Goal: Task Accomplishment & Management: Complete application form

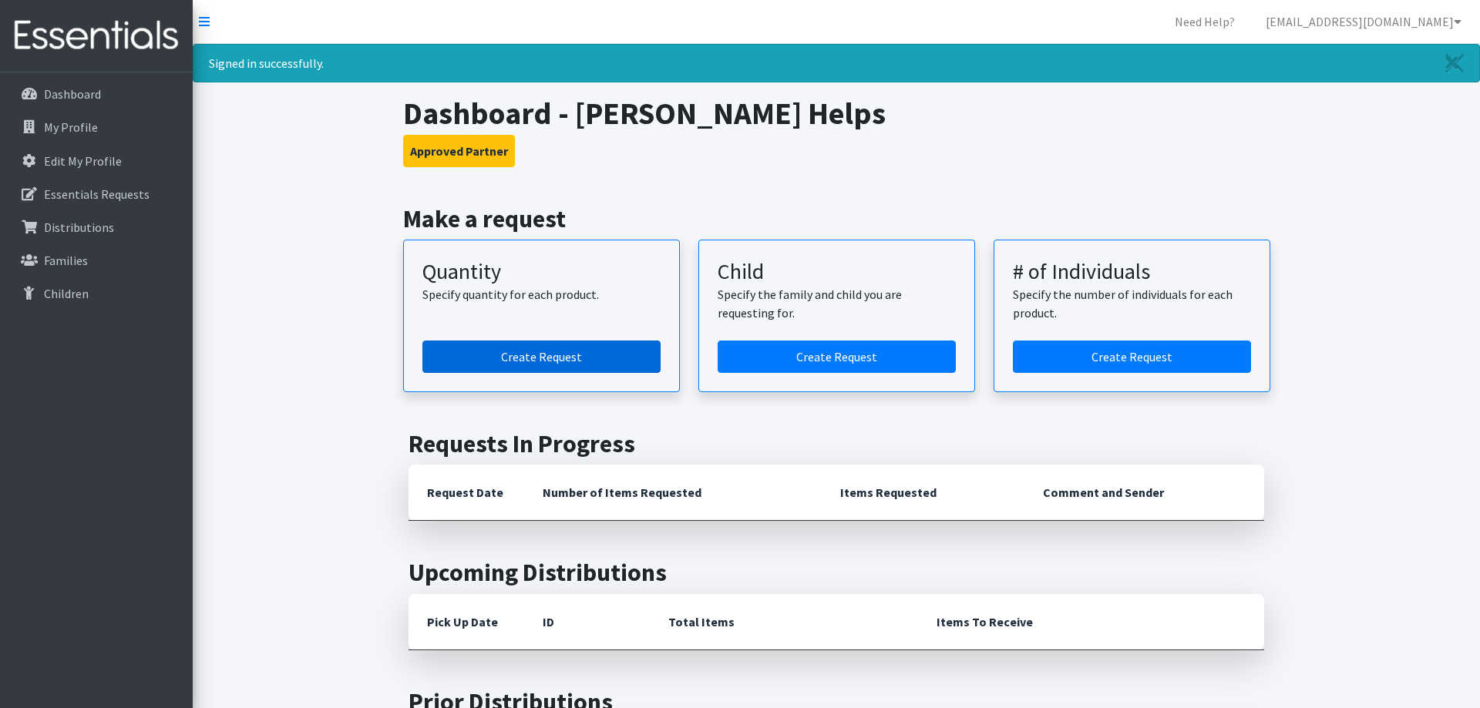
click at [510, 354] on link "Create Request" at bounding box center [541, 357] width 238 height 32
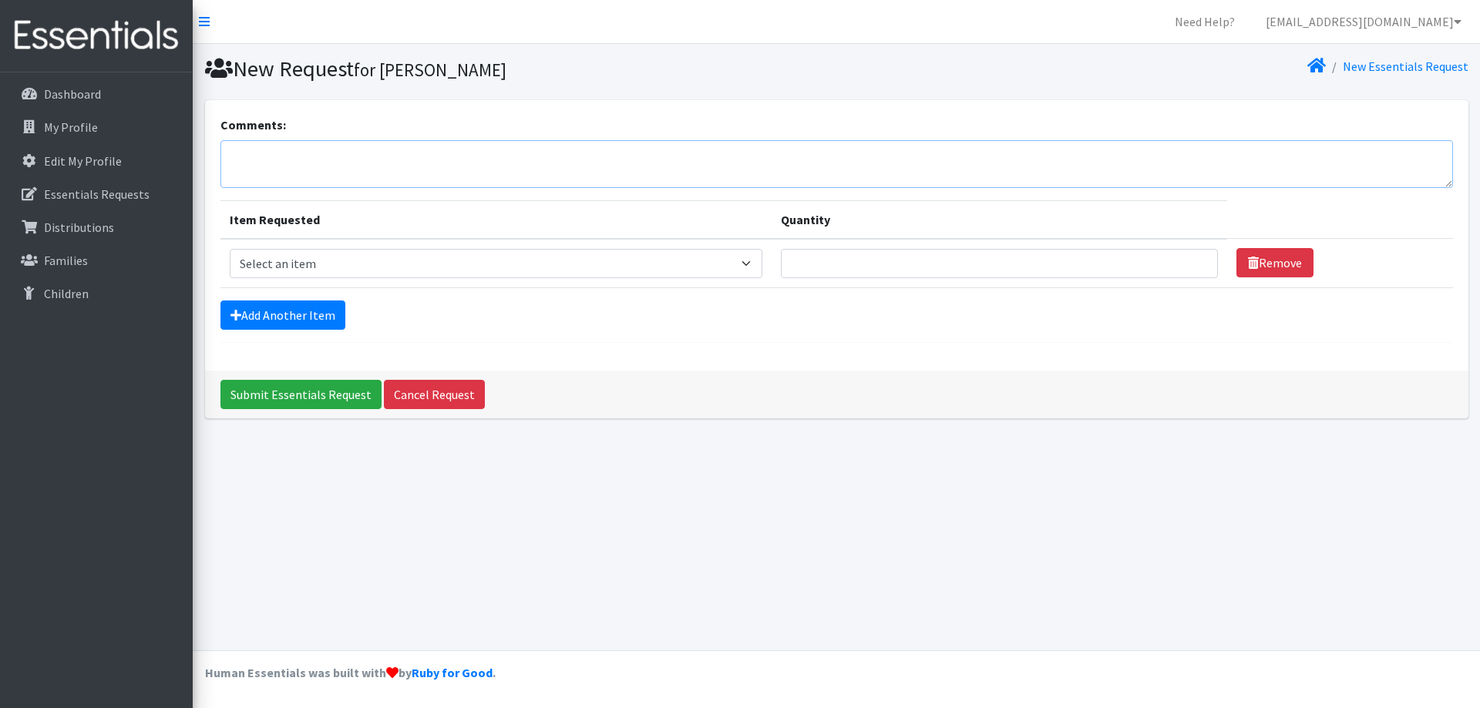
click at [359, 158] on textarea "Comments:" at bounding box center [836, 164] width 1232 height 48
click at [596, 155] on textarea "Request Pickup at 9:00 AM, Wednesday, September 24th if possible," at bounding box center [836, 164] width 1232 height 48
type textarea "Request Pickup at 9:00 AM, [DATE] if possible. Make any adjustments based on yo…"
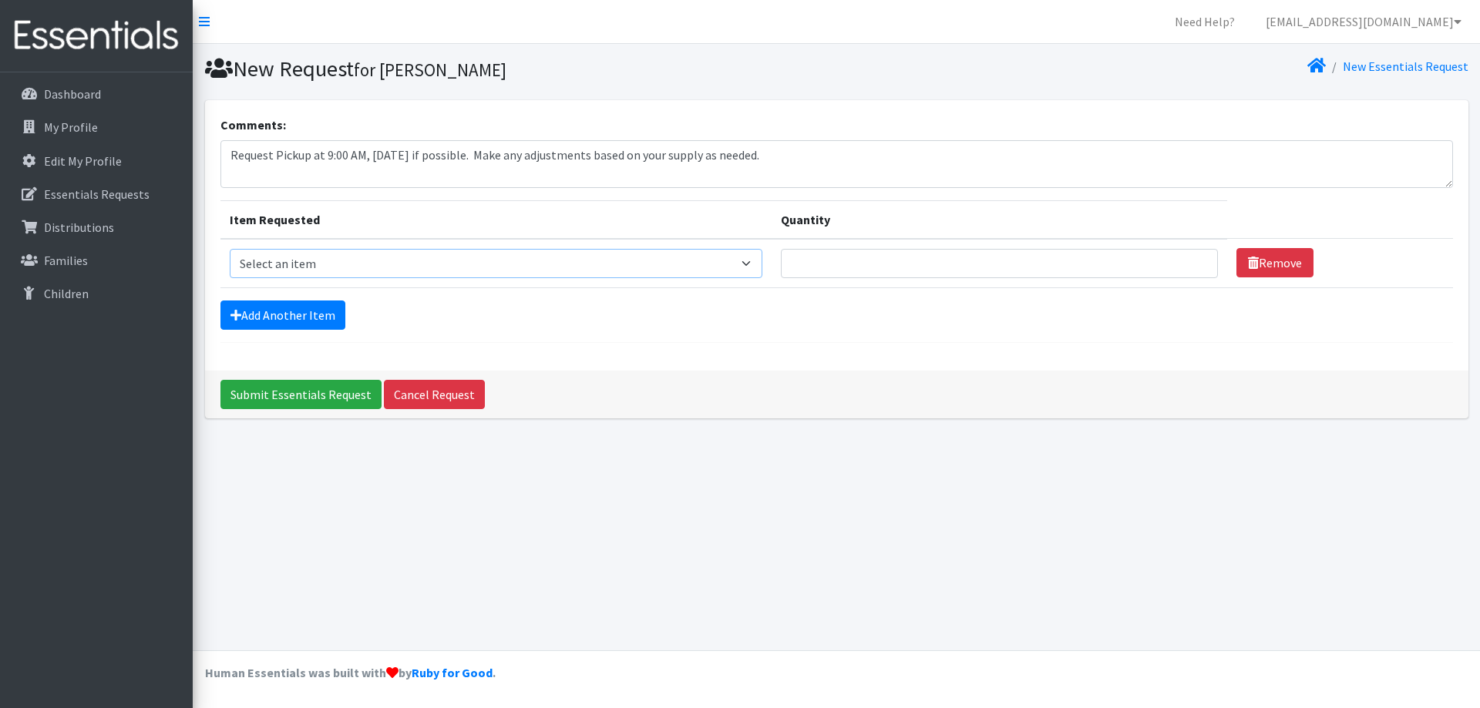
click at [230, 249] on select "Select an item Baby Formula Kids (Newborn) Kids (Preemie) Kids (Size 1) Kids (S…" at bounding box center [496, 263] width 533 height 29
click option "Kids (Newborn)" at bounding box center [0, 0] width 0 height 0
click at [230, 249] on select "Select an item Baby Formula Kids (Newborn) Kids (Preemie) Kids (Size 1) Kids (S…" at bounding box center [496, 263] width 533 height 29
click option "Kids (Size 2)" at bounding box center [0, 0] width 0 height 0
click at [230, 249] on select "Select an item Baby Formula Kids (Newborn) Kids (Preemie) Kids (Size 1) Kids (S…" at bounding box center [496, 263] width 533 height 29
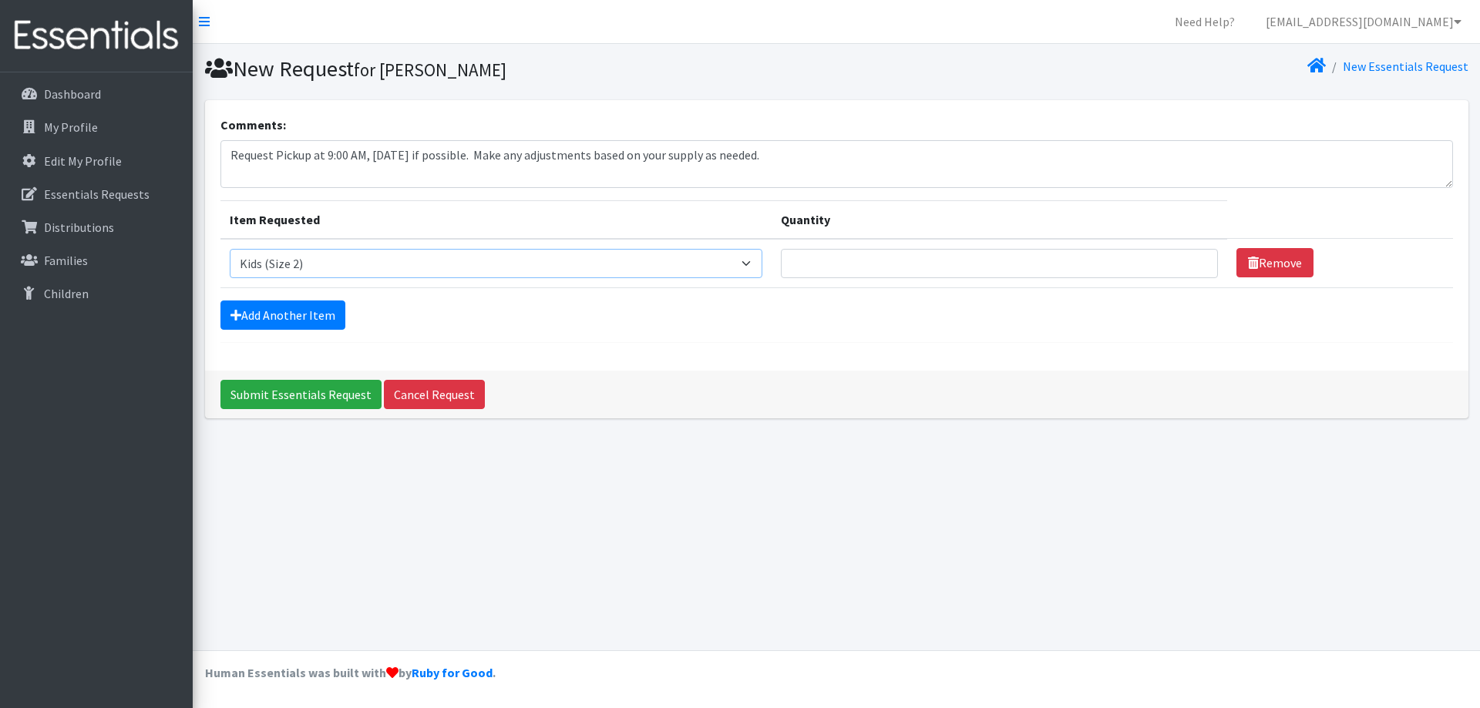
click option "Kids (Size 3)" at bounding box center [0, 0] width 0 height 0
click at [230, 249] on select "Select an item Baby Formula Kids (Newborn) Kids (Preemie) Kids (Size 1) Kids (S…" at bounding box center [496, 263] width 533 height 29
select select "451"
click option "Kids (Newborn)" at bounding box center [0, 0] width 0 height 0
click at [276, 312] on link "Add Another Item" at bounding box center [282, 315] width 125 height 29
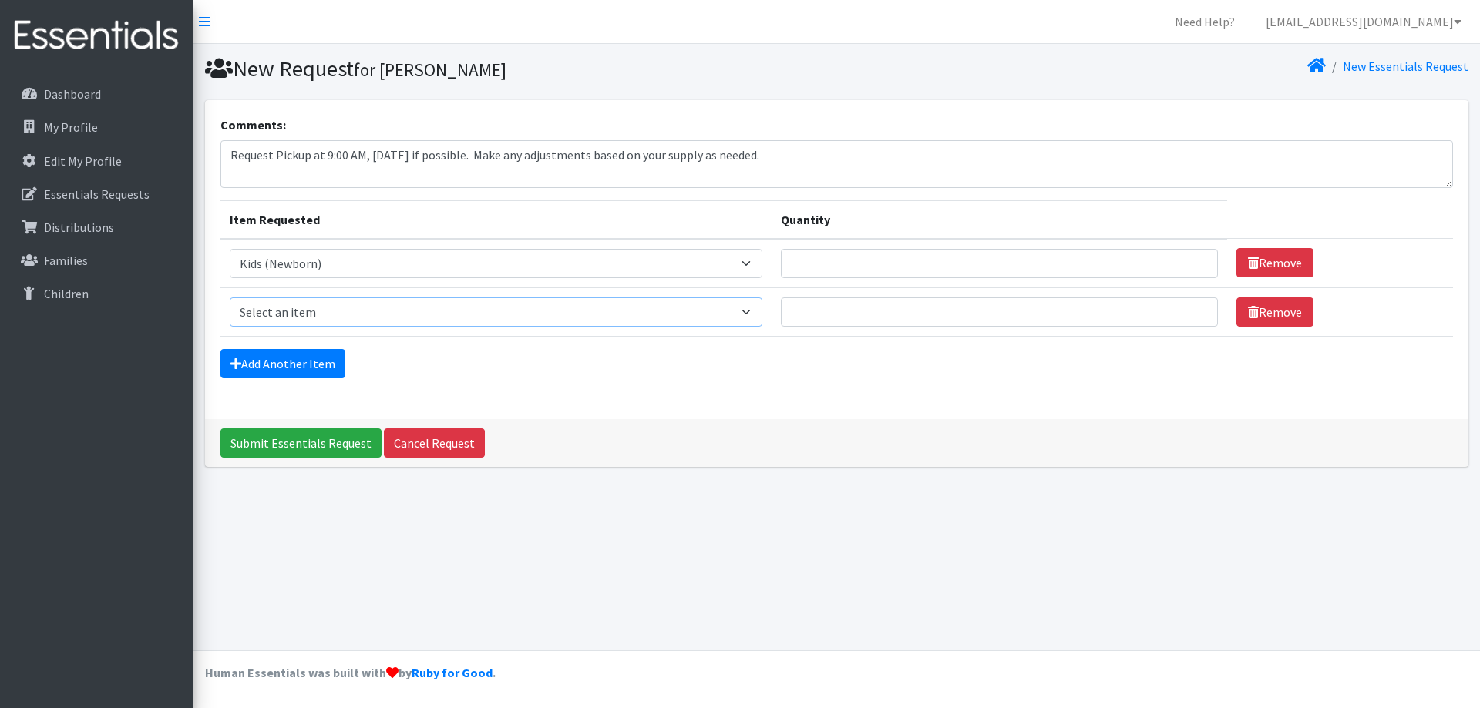
click at [230, 298] on select "Select an item Baby Formula Kids (Newborn) Kids (Preemie) Kids (Size 1) Kids (S…" at bounding box center [496, 312] width 533 height 29
click option "Kids (Size 2)" at bounding box center [0, 0] width 0 height 0
click at [230, 298] on select "Select an item Baby Formula Kids (Newborn) Kids (Preemie) Kids (Size 1) Kids (S…" at bounding box center [496, 312] width 533 height 29
click option "Kids (Size 3)" at bounding box center [0, 0] width 0 height 0
click at [230, 298] on select "Select an item Baby Formula Kids (Newborn) Kids (Preemie) Kids (Size 1) Kids (S…" at bounding box center [496, 312] width 533 height 29
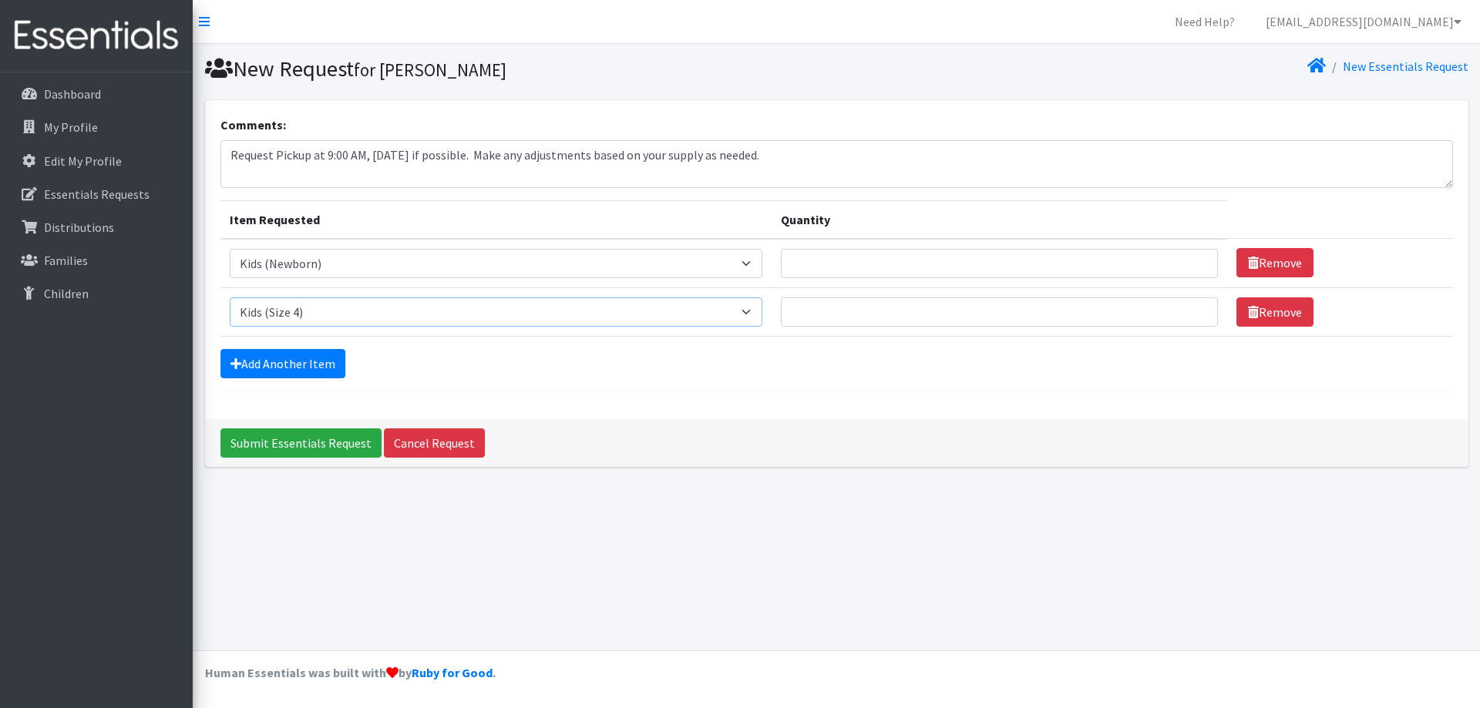
click option "Kids (Size 4)" at bounding box center [0, 0] width 0 height 0
click at [230, 298] on select "Select an item Baby Formula Kids (Newborn) Kids (Preemie) Kids (Size 1) Kids (S…" at bounding box center [496, 312] width 533 height 29
select select "440"
click option "Kids (Size 2)" at bounding box center [0, 0] width 0 height 0
click at [259, 358] on link "Add Another Item" at bounding box center [282, 363] width 125 height 29
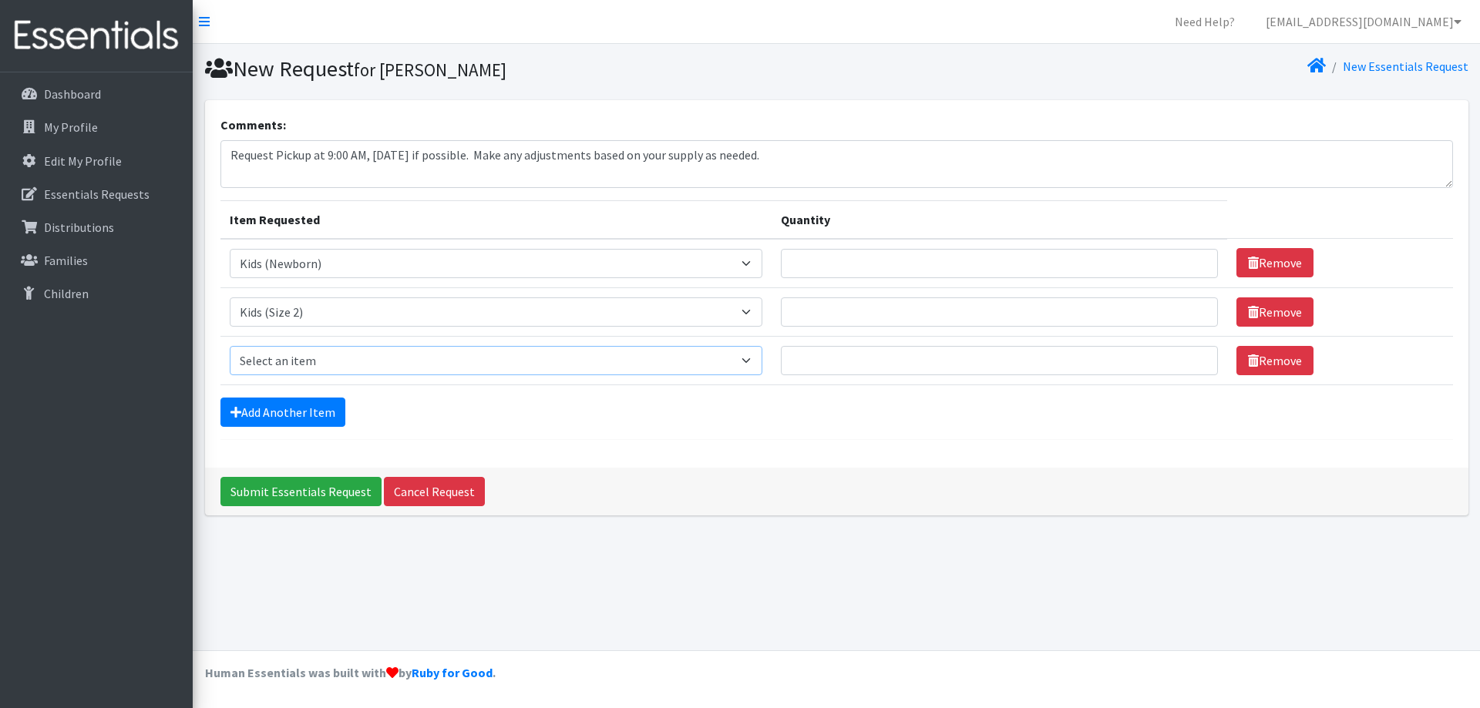
click at [230, 346] on select "Select an item Baby Formula Kids (Newborn) Kids (Preemie) Kids (Size 1) Kids (S…" at bounding box center [496, 360] width 533 height 29
select select "442"
click option "Kids (Size 3)" at bounding box center [0, 0] width 0 height 0
click at [283, 411] on link "Add Another Item" at bounding box center [282, 412] width 125 height 29
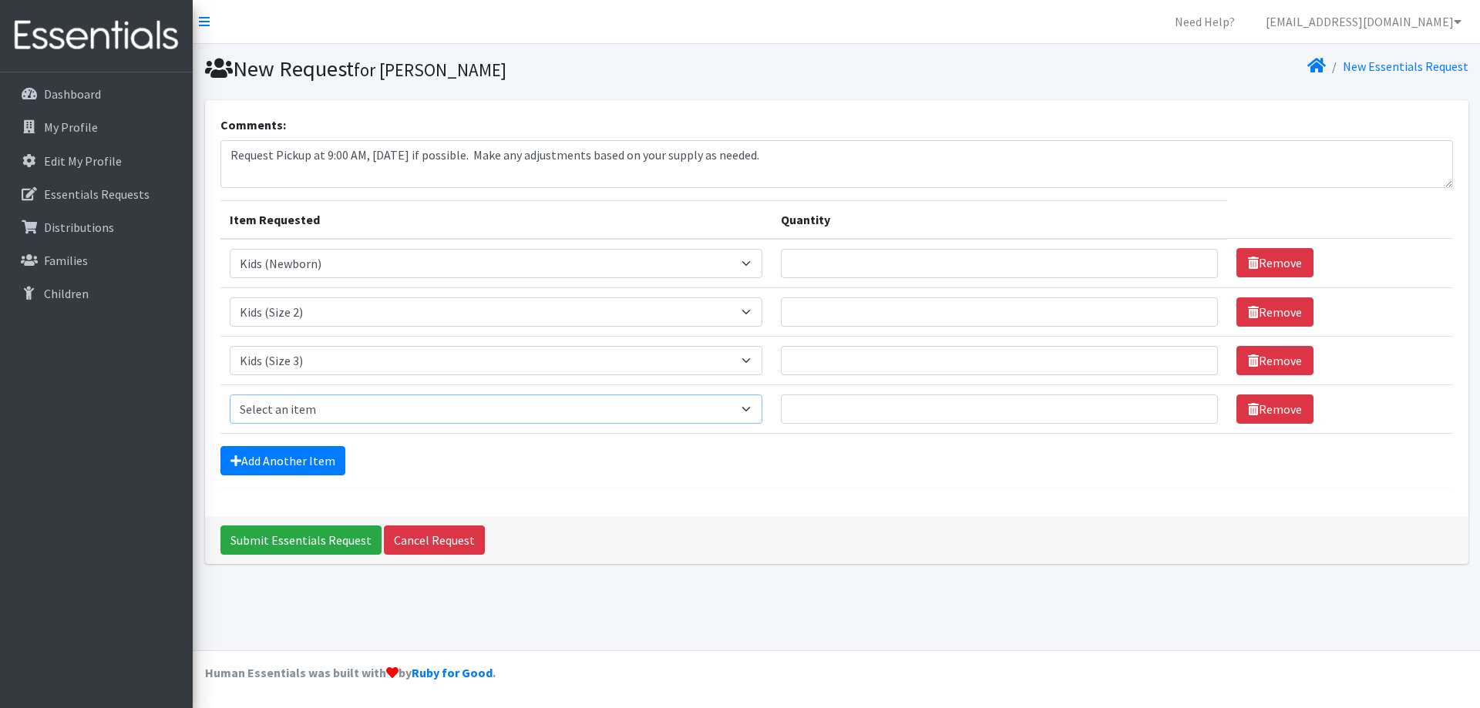
click at [230, 395] on select "Select an item Baby Formula Kids (Newborn) Kids (Preemie) Kids (Size 1) Kids (S…" at bounding box center [496, 409] width 533 height 29
select select "459"
click option "Kids (Size 4)" at bounding box center [0, 0] width 0 height 0
click at [308, 463] on link "Add Another Item" at bounding box center [282, 460] width 125 height 29
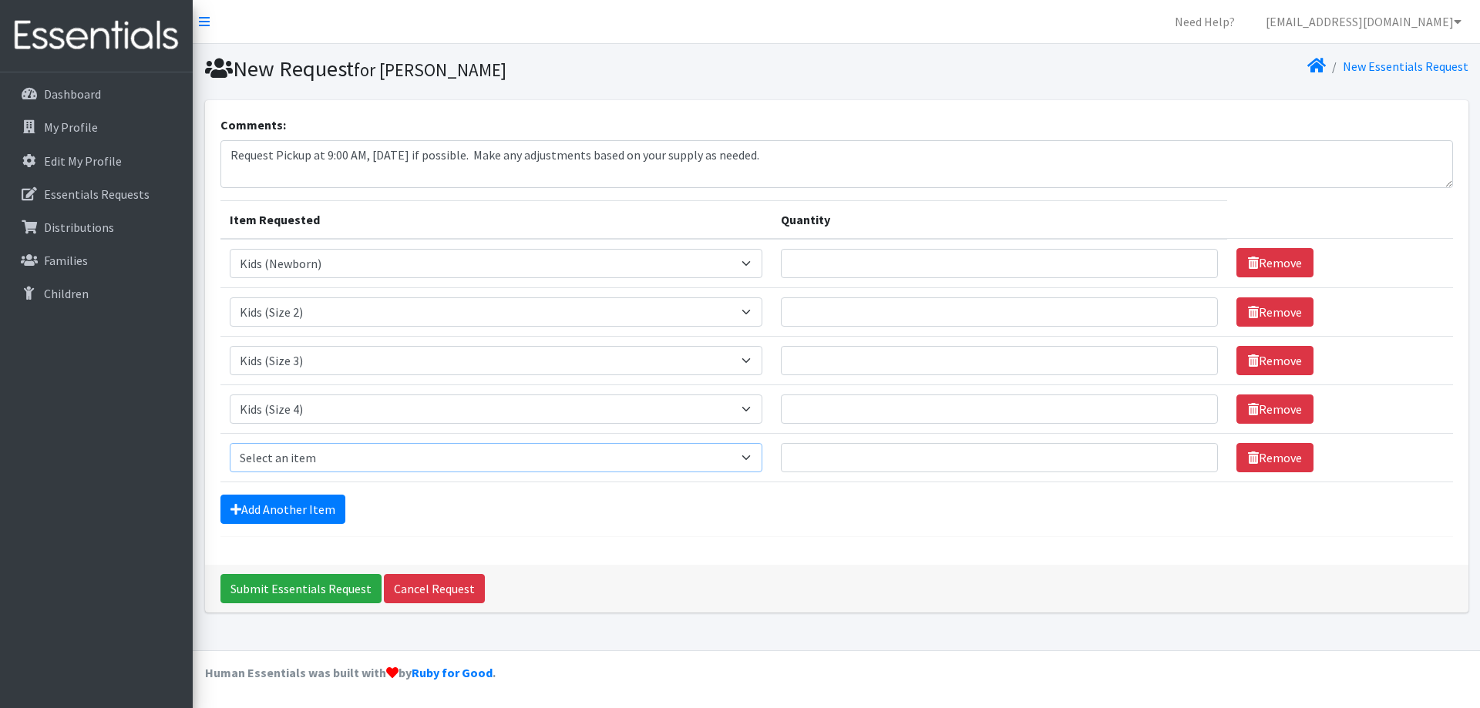
click at [230, 443] on select "Select an item Baby Formula Kids (Newborn) Kids (Preemie) Kids (Size 1) Kids (S…" at bounding box center [496, 457] width 533 height 29
select select "460"
click option "Kids (Size 5)" at bounding box center [0, 0] width 0 height 0
click at [294, 511] on link "Add Another Item" at bounding box center [282, 509] width 125 height 29
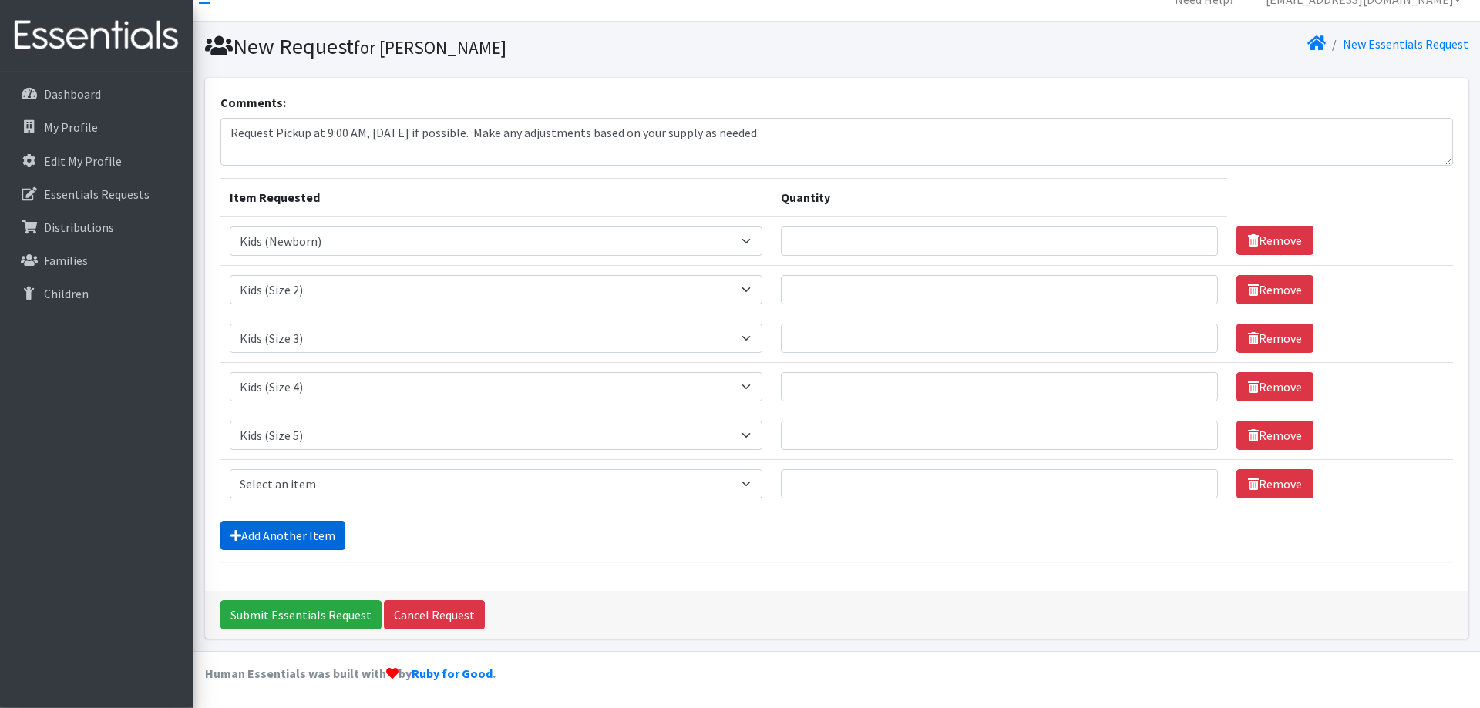
scroll to position [23, 0]
click at [230, 469] on select "Select an item Baby Formula Kids (Newborn) Kids (Preemie) Kids (Size 1) Kids (S…" at bounding box center [496, 483] width 533 height 29
select select "462"
click option "Kids (Size 6)" at bounding box center [0, 0] width 0 height 0
click at [295, 535] on link "Add Another Item" at bounding box center [282, 534] width 125 height 29
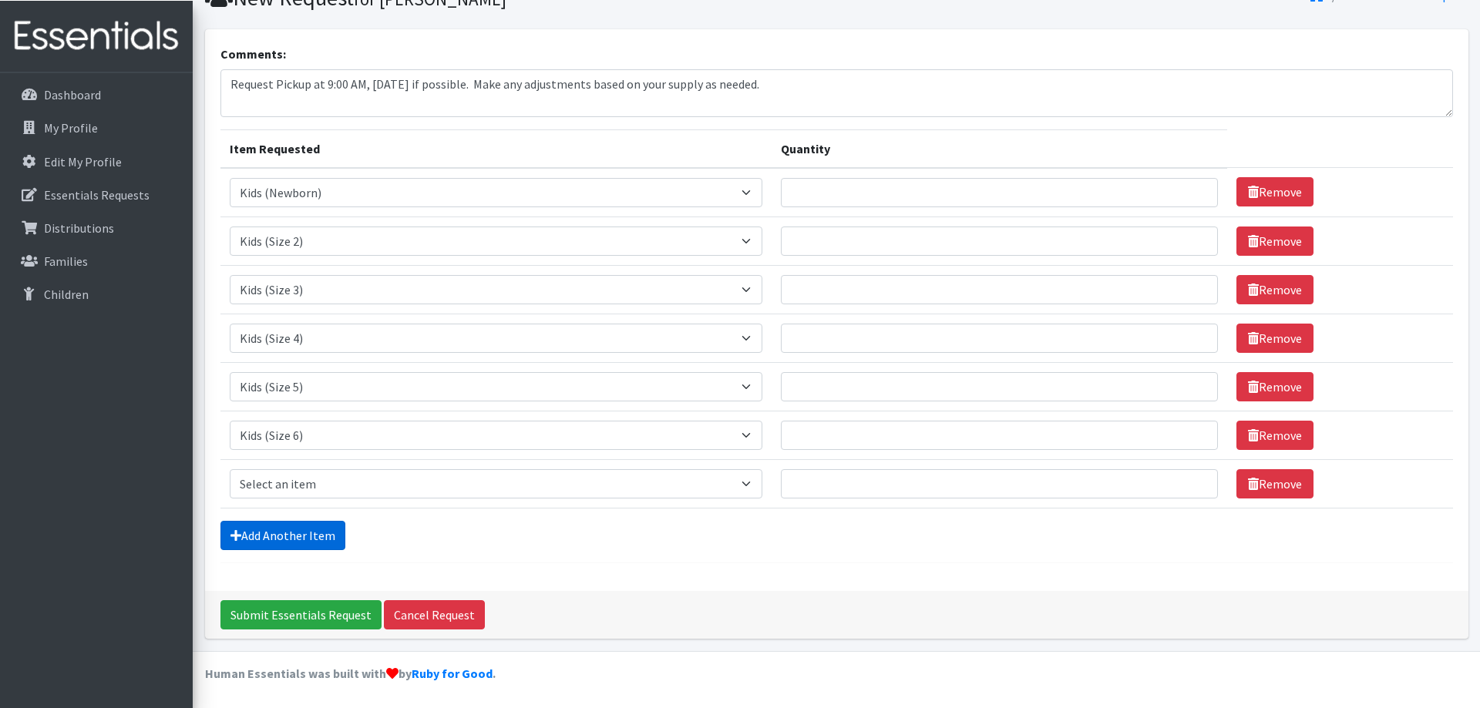
scroll to position [72, 0]
click at [230, 469] on select "Select an item Baby Formula Kids (Newborn) Kids (Preemie) Kids (Size 1) Kids (S…" at bounding box center [496, 483] width 533 height 29
select select "1534"
click option "Period Pads" at bounding box center [0, 0] width 0 height 0
click at [823, 197] on input "Quantity" at bounding box center [999, 191] width 437 height 29
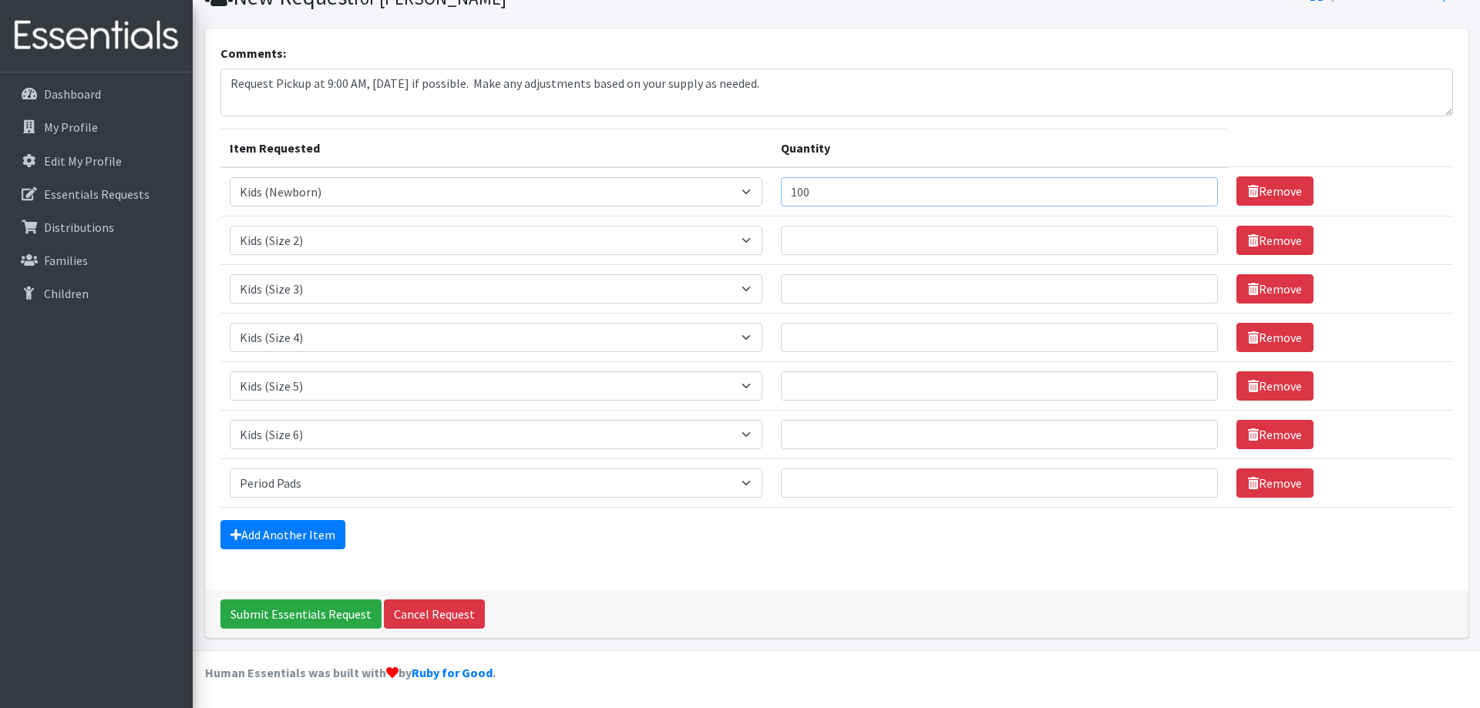
type input "100"
click at [811, 239] on input "Quantity" at bounding box center [999, 240] width 437 height 29
type input "350"
click at [804, 288] on input "Quantity" at bounding box center [999, 288] width 437 height 29
type input "600"
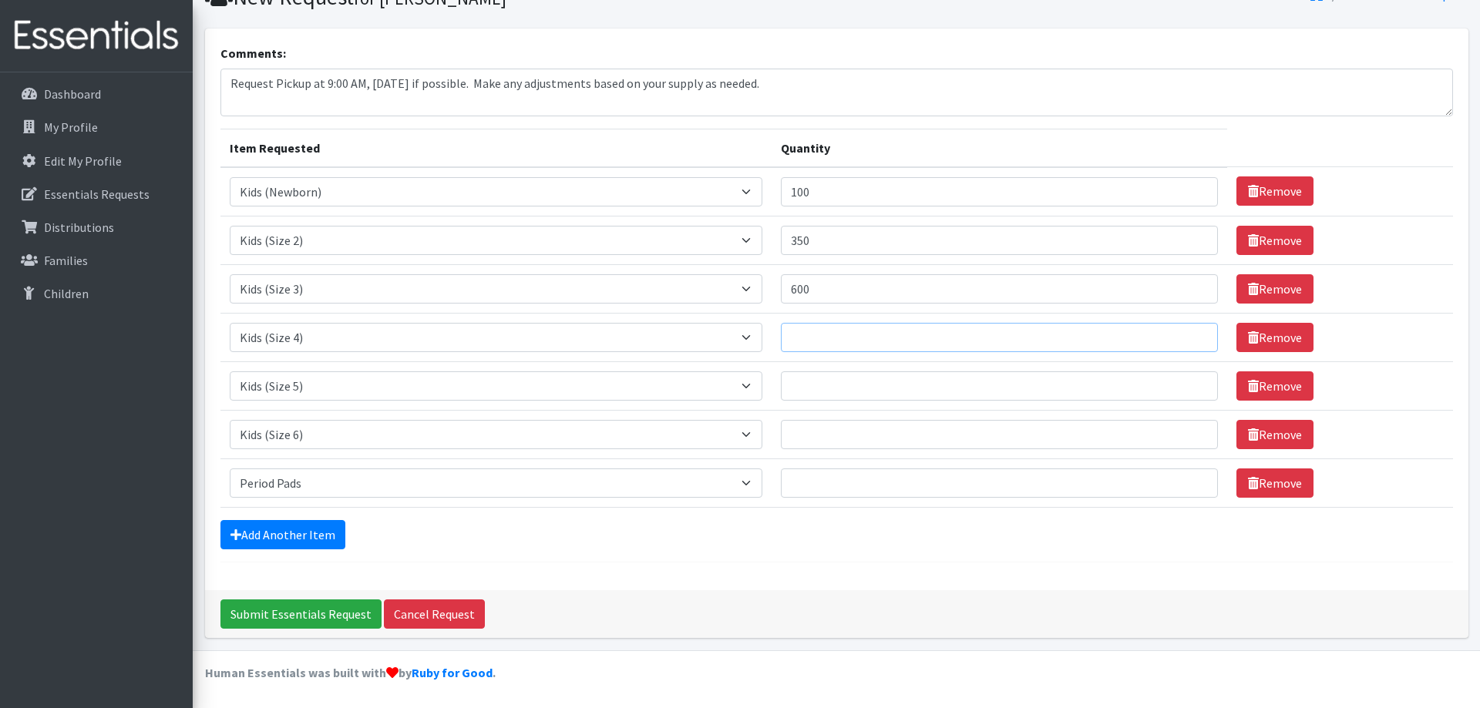
click at [805, 341] on input "Quantity" at bounding box center [999, 337] width 437 height 29
type input "1100"
click at [809, 399] on input "Quantity" at bounding box center [999, 386] width 437 height 29
type input "1200"
click at [810, 429] on input "Quantity" at bounding box center [999, 434] width 437 height 29
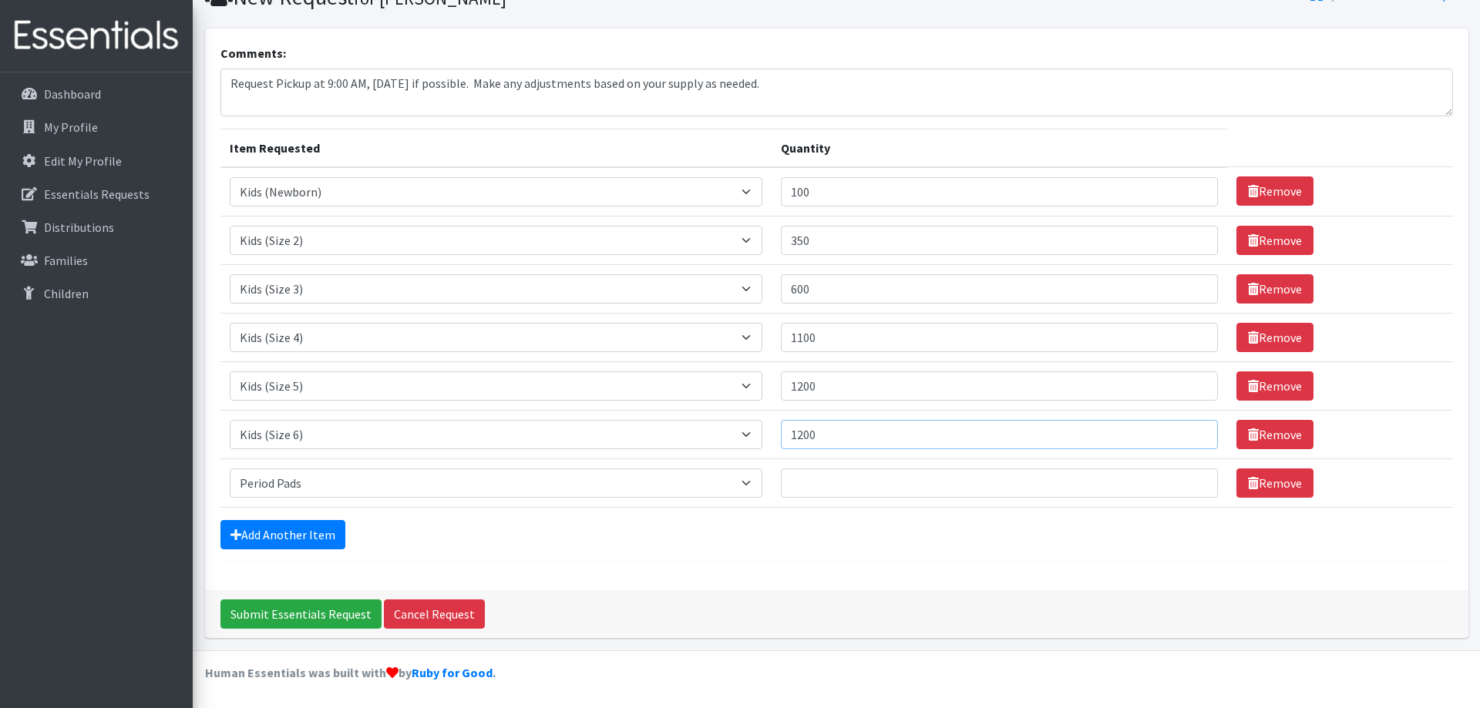
type input "1200"
click at [799, 478] on input "Quantity" at bounding box center [999, 483] width 437 height 29
type input "1000"
click at [268, 534] on link "Add Another Item" at bounding box center [282, 534] width 125 height 29
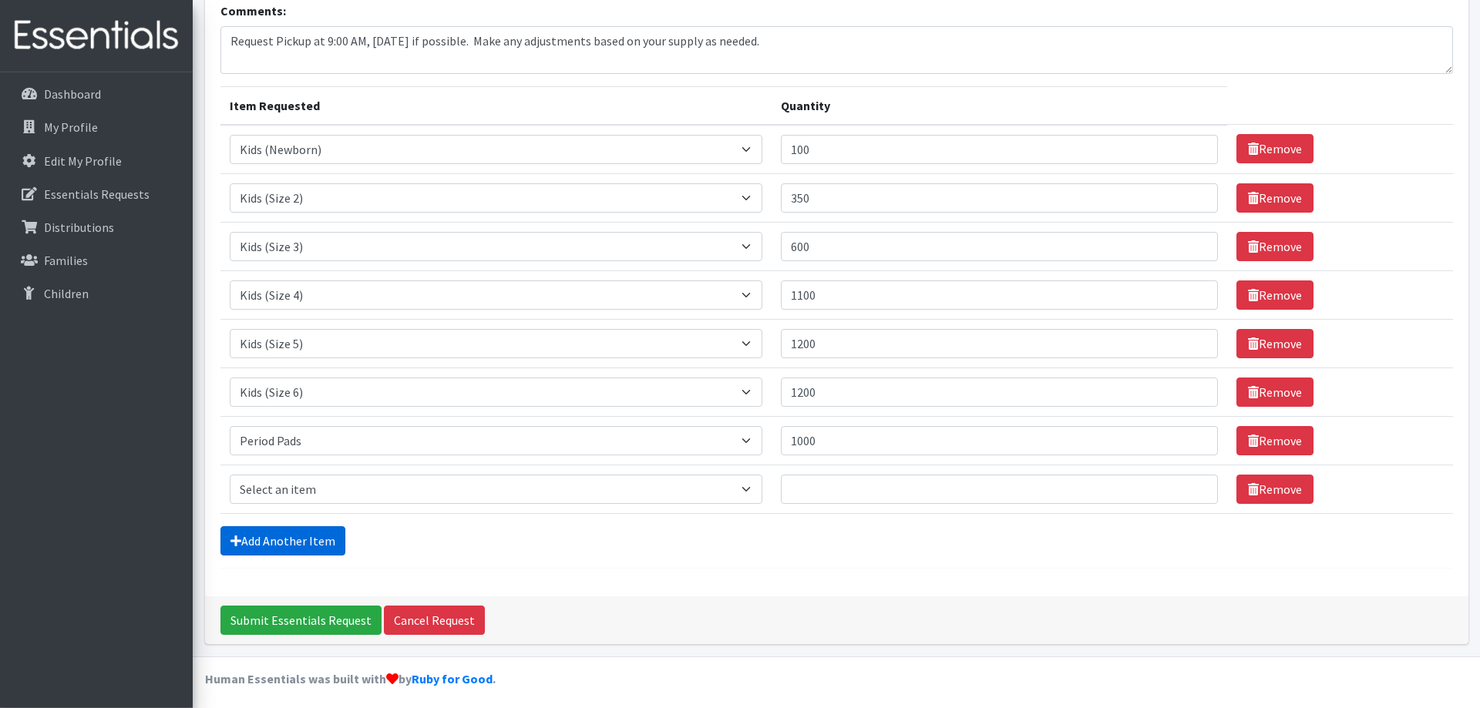
scroll to position [120, 0]
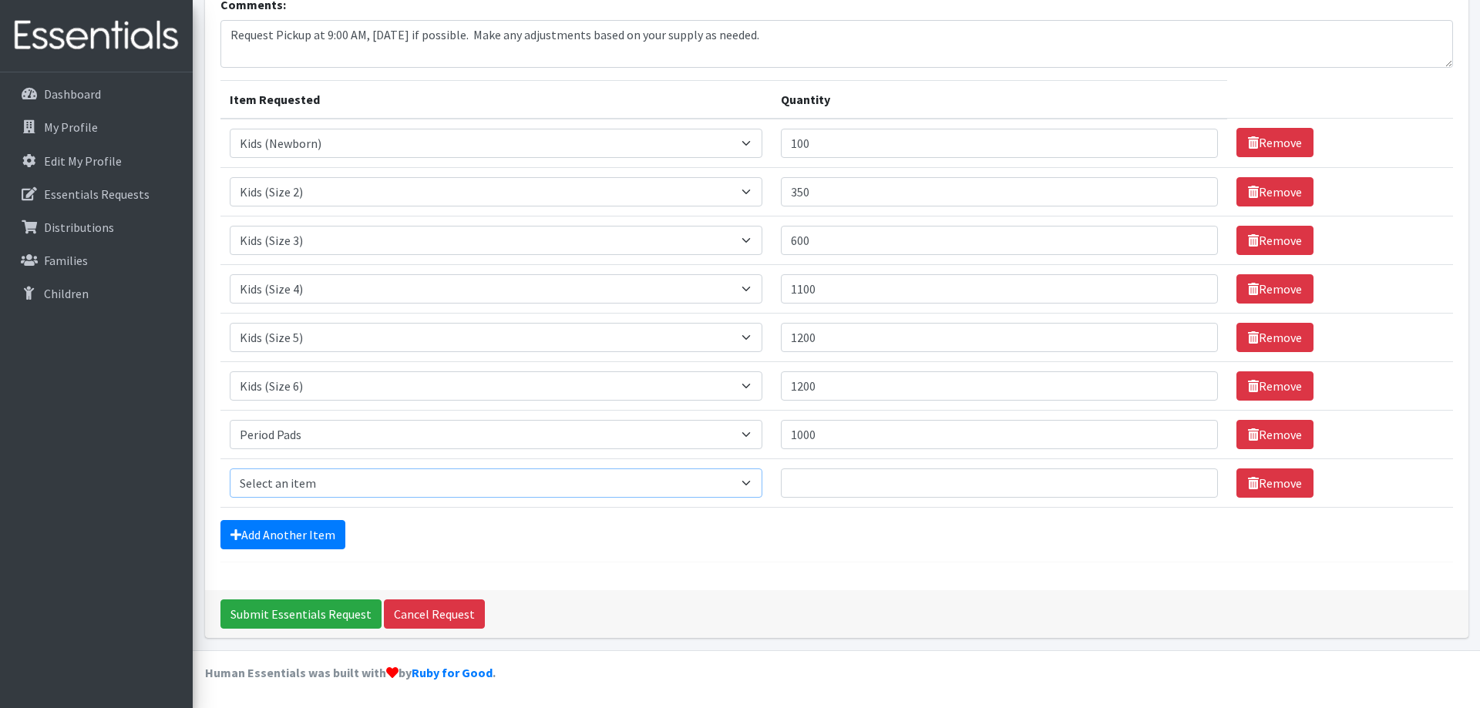
click at [230, 469] on select "Select an item Baby Formula Kids (Newborn) Kids (Preemie) Kids (Size 1) Kids (S…" at bounding box center [496, 483] width 533 height 29
select select "434"
click option "Kids Wipes (Baby) (# ofPacks)" at bounding box center [0, 0] width 0 height 0
click at [814, 489] on input "Quantity" at bounding box center [999, 483] width 437 height 29
type input "100"
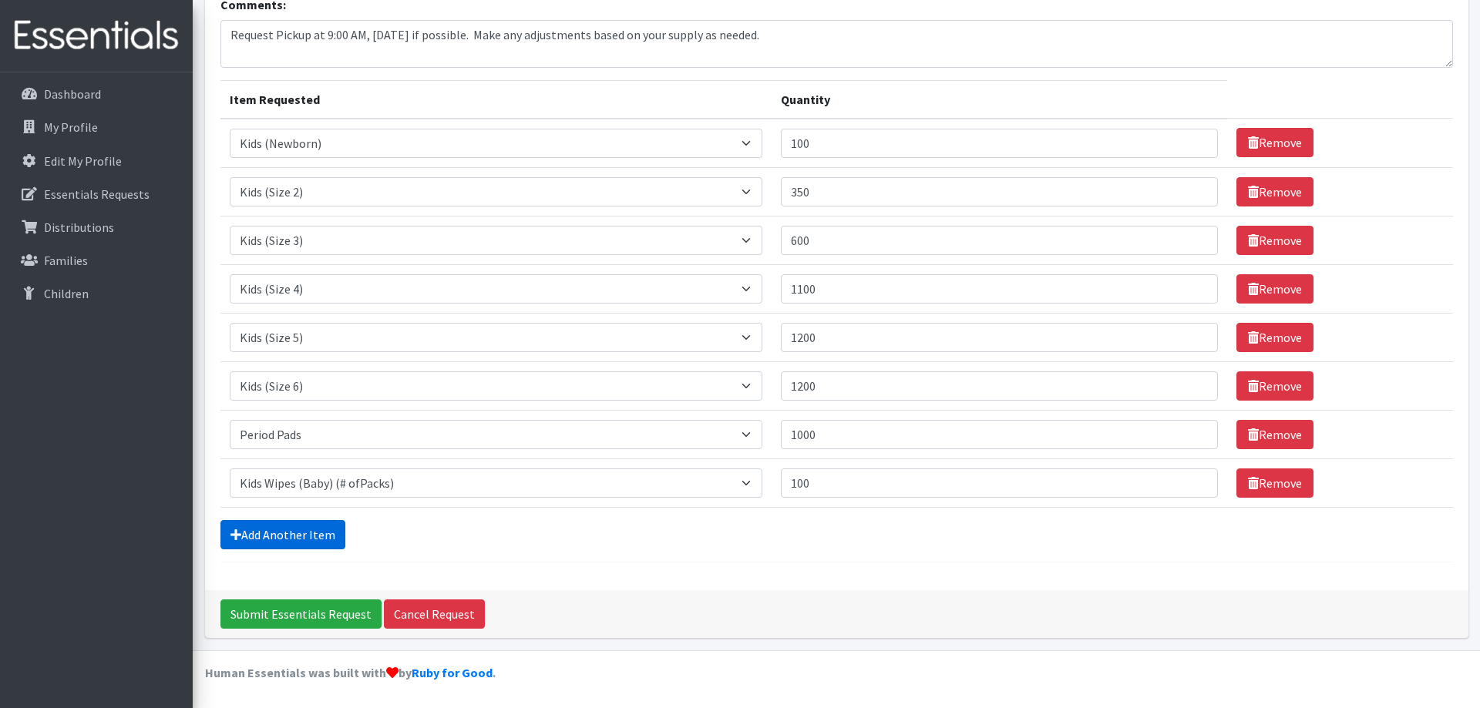
click at [246, 533] on link "Add Another Item" at bounding box center [282, 534] width 125 height 29
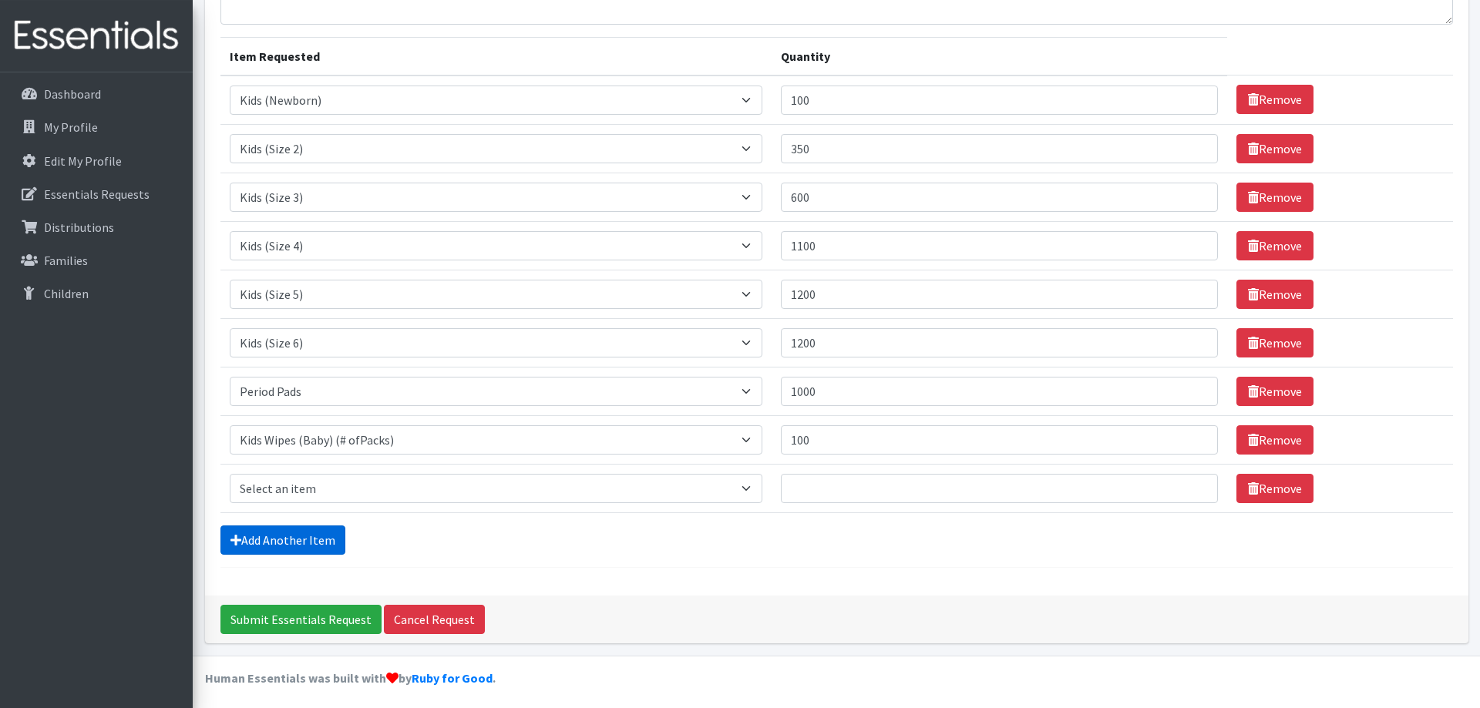
scroll to position [169, 0]
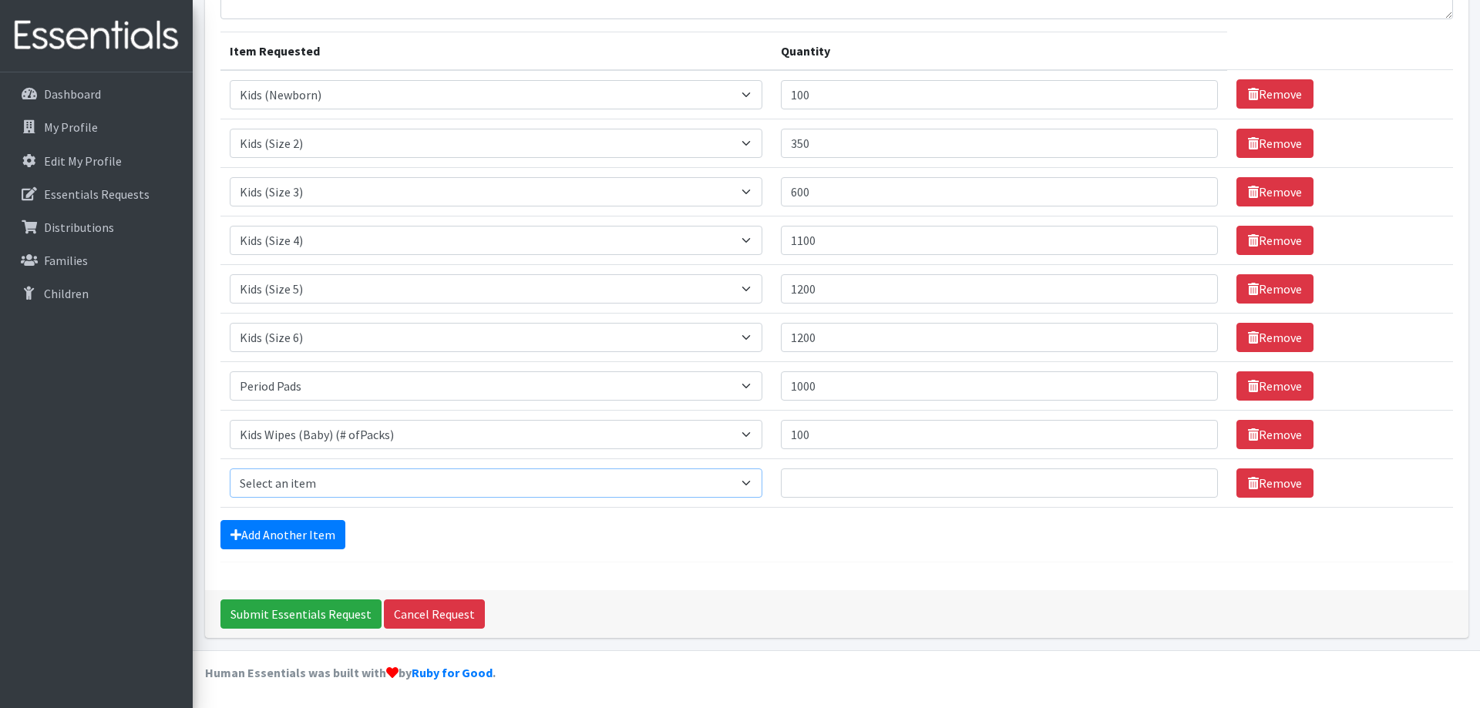
click at [230, 469] on select "Select an item Baby Formula Kids (Newborn) Kids (Preemie) Kids (Size 1) Kids (S…" at bounding box center [496, 483] width 533 height 29
click at [614, 544] on div "Add Another Item" at bounding box center [836, 534] width 1232 height 29
click at [1277, 479] on link "Remove" at bounding box center [1274, 483] width 77 height 29
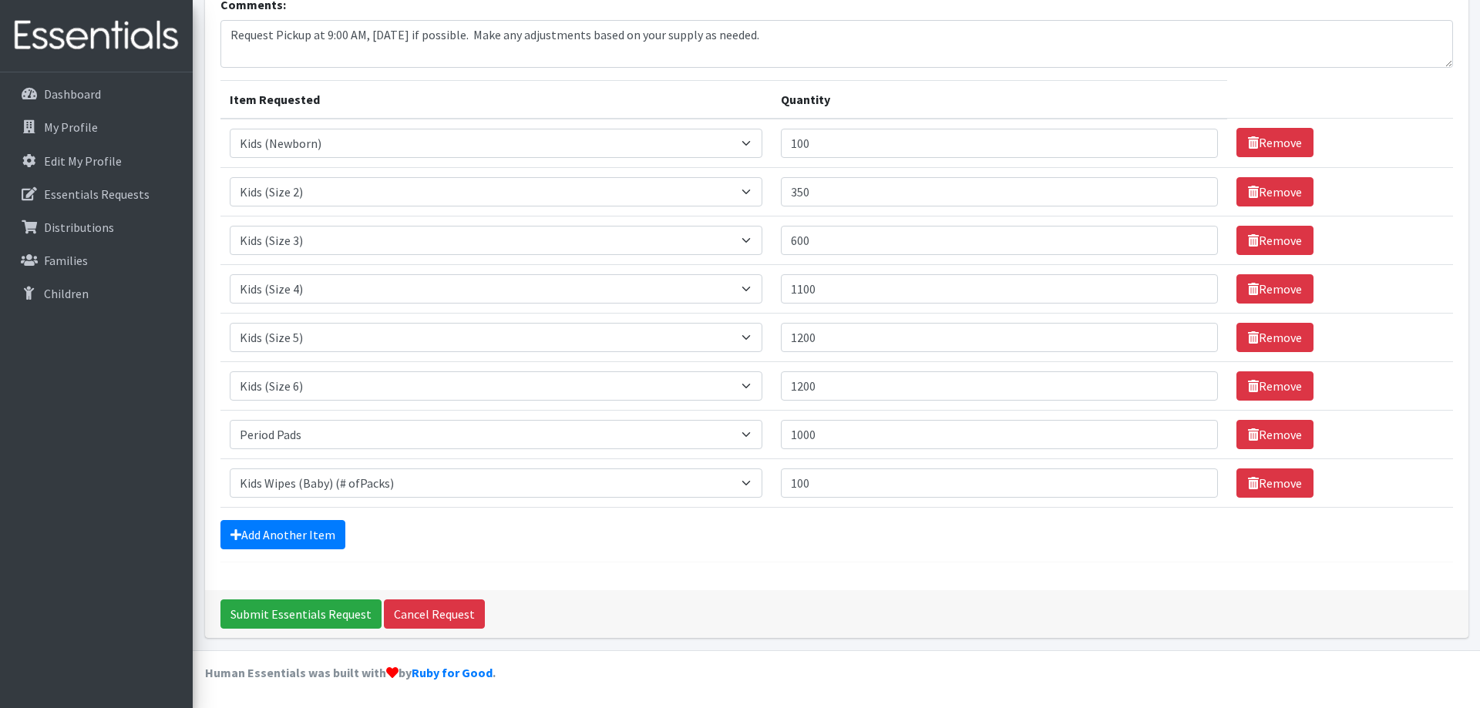
scroll to position [120, 0]
click at [298, 612] on input "Submit Essentials Request" at bounding box center [300, 614] width 161 height 29
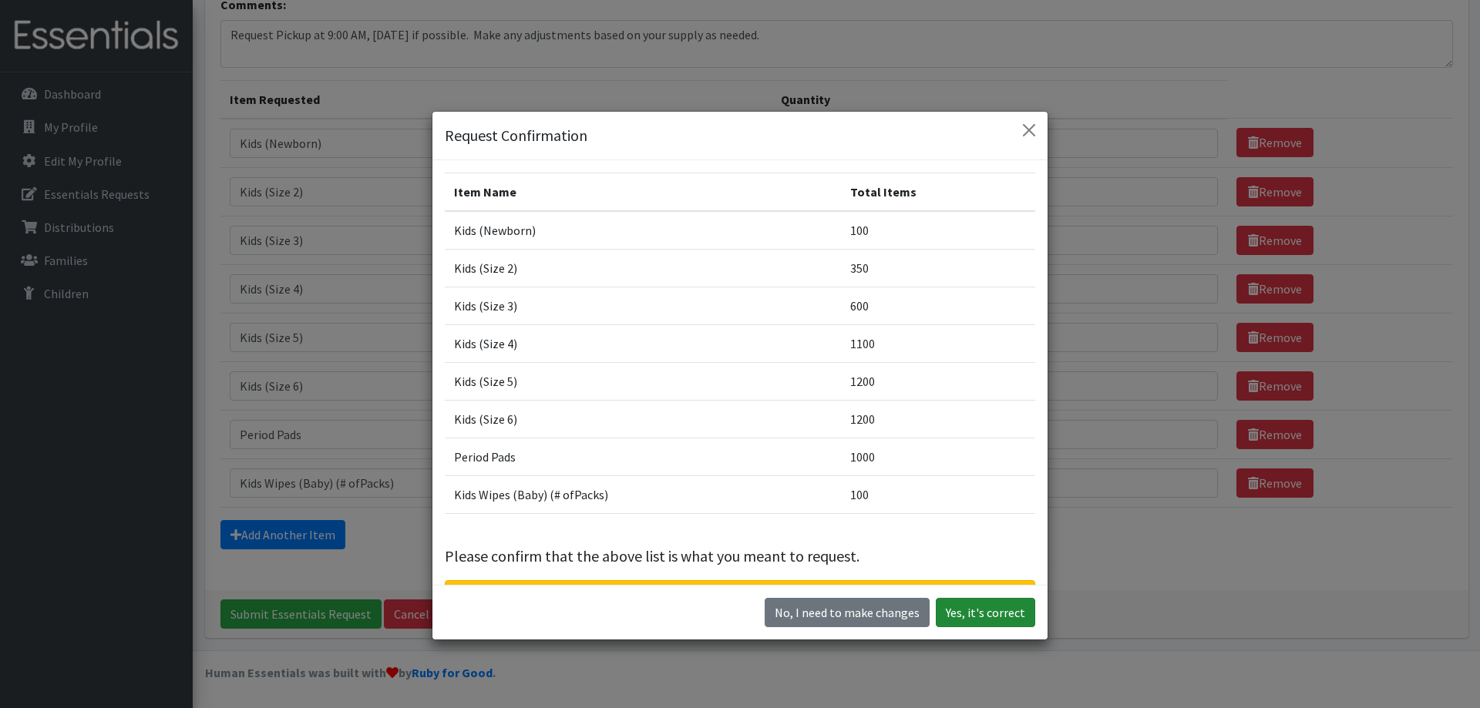
click at [990, 611] on button "Yes, it's correct" at bounding box center [985, 612] width 99 height 29
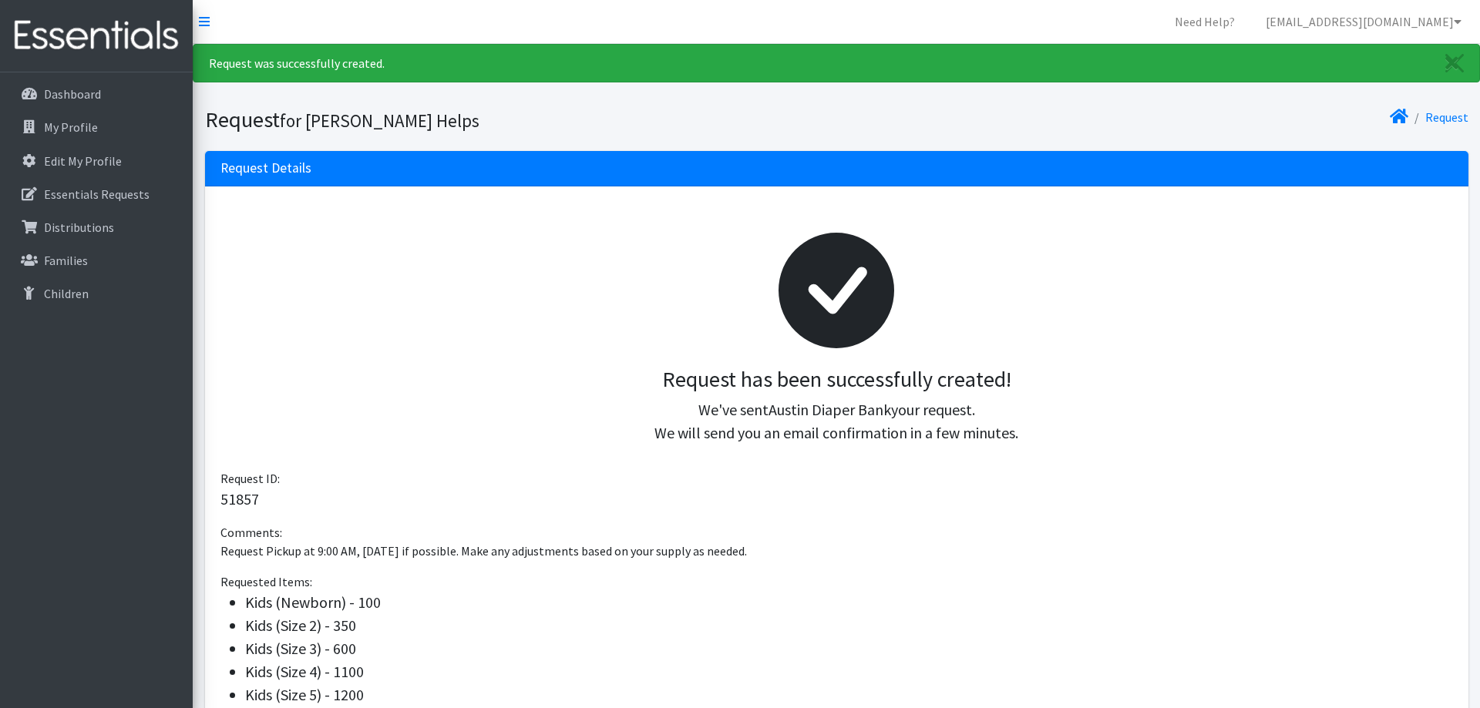
click at [641, 330] on div at bounding box center [837, 290] width 1208 height 153
click at [754, 397] on div "Request has been successfully created! We've sent Austin Diaper Bank your reque…" at bounding box center [837, 406] width 1208 height 79
click at [365, 465] on div "Request has been successfully created! We've sent Austin Diaper Bank your reque…" at bounding box center [836, 336] width 1232 height 268
click at [900, 227] on div at bounding box center [837, 290] width 1208 height 153
